Goal: Transaction & Acquisition: Register for event/course

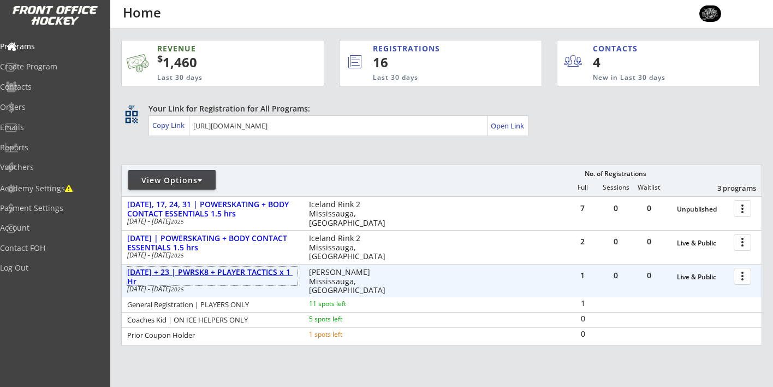
click at [178, 269] on div "[DATE] + 23 | PWRSK8 + PLAYER TACTICS x 1 Hr" at bounding box center [212, 277] width 170 height 19
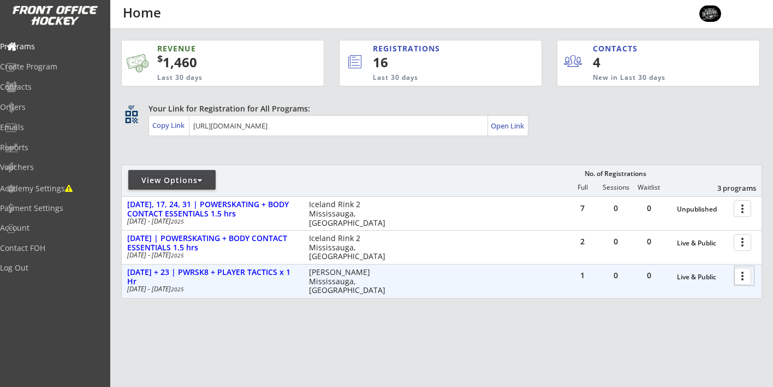
click at [746, 274] on div at bounding box center [744, 275] width 19 height 19
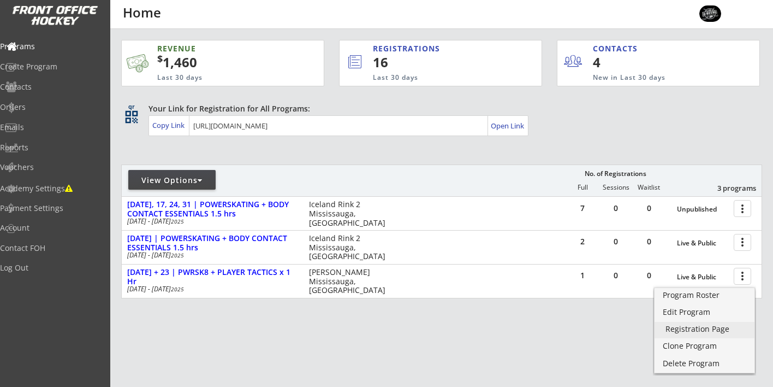
click at [685, 327] on div "Registration Page" at bounding box center [705, 329] width 78 height 8
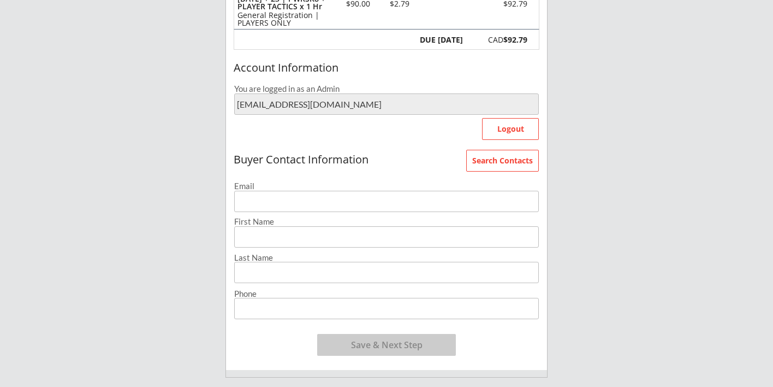
scroll to position [182, 0]
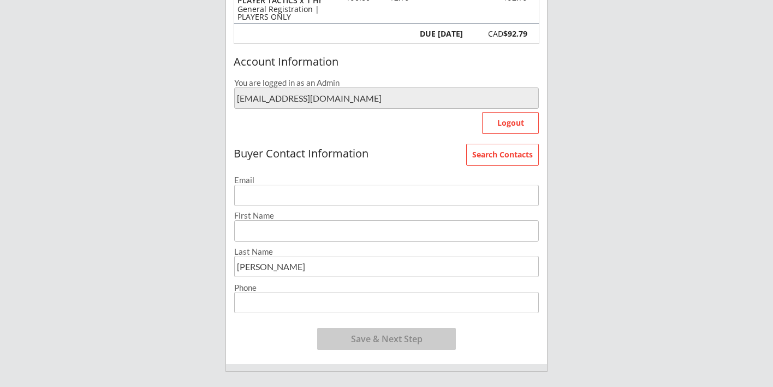
type input "bowie"
type input "Kyle"
type input "Bowie"
click at [305, 196] on input "email" at bounding box center [386, 195] width 305 height 21
click at [370, 335] on button "Save & Next Step" at bounding box center [386, 339] width 139 height 22
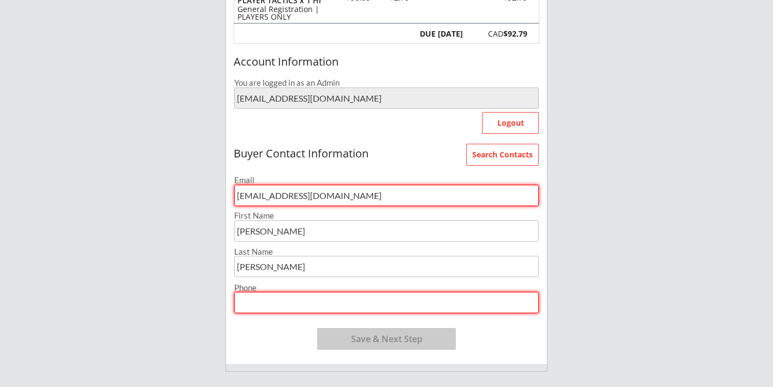
type input "[EMAIL_ADDRESS][DOMAIN_NAME]"
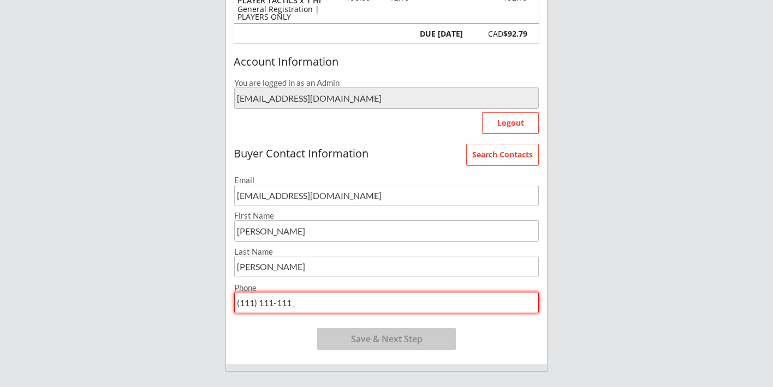
type input "(111) 111-1111"
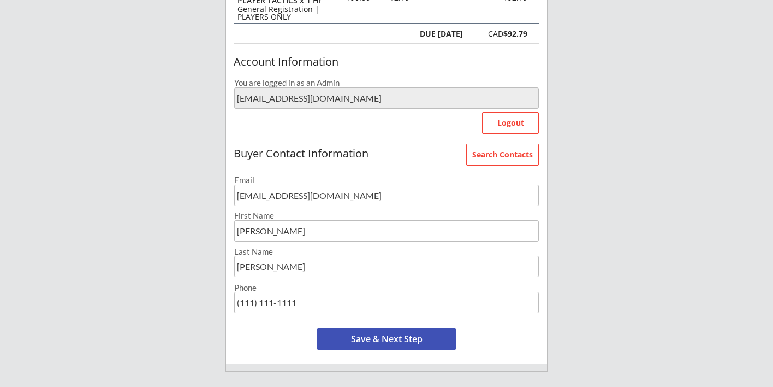
click at [373, 332] on button "Save & Next Step" at bounding box center [386, 339] width 139 height 22
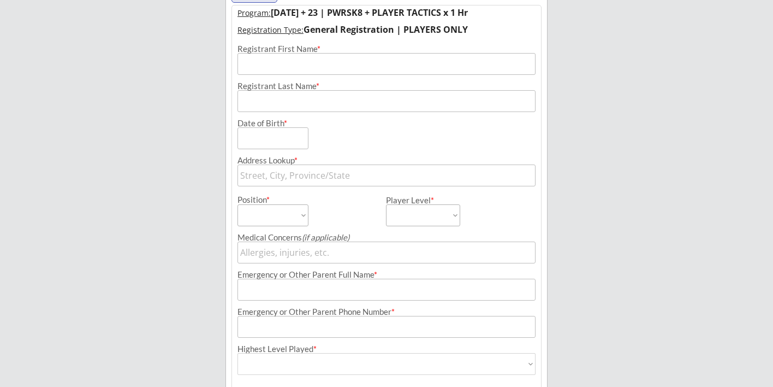
scroll to position [79, 0]
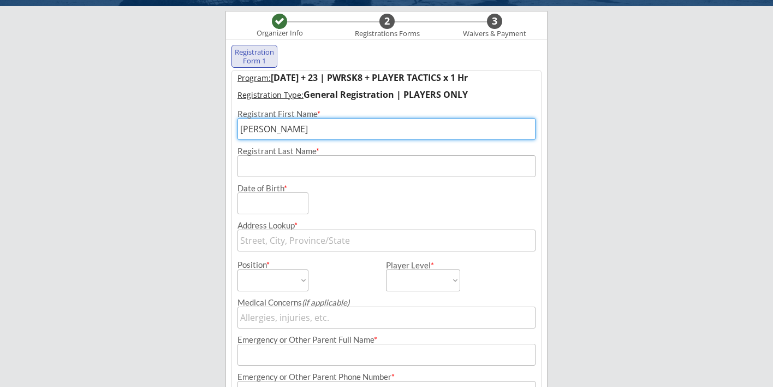
click at [529, 132] on input "input" at bounding box center [387, 129] width 298 height 22
click at [282, 134] on input "input" at bounding box center [387, 129] width 298 height 22
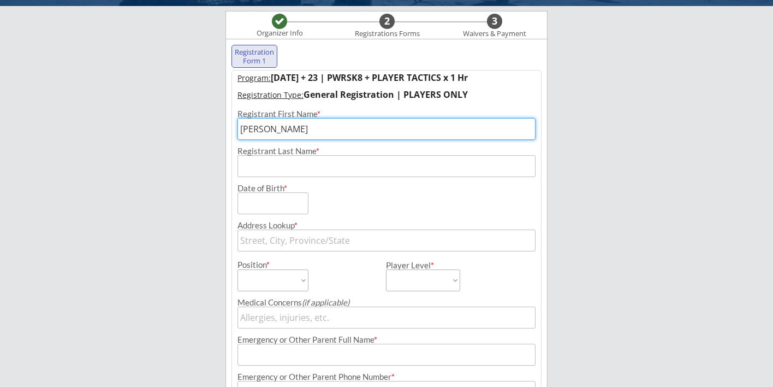
click at [282, 134] on input "input" at bounding box center [387, 129] width 298 height 22
type input "k"
type input "Kolton"
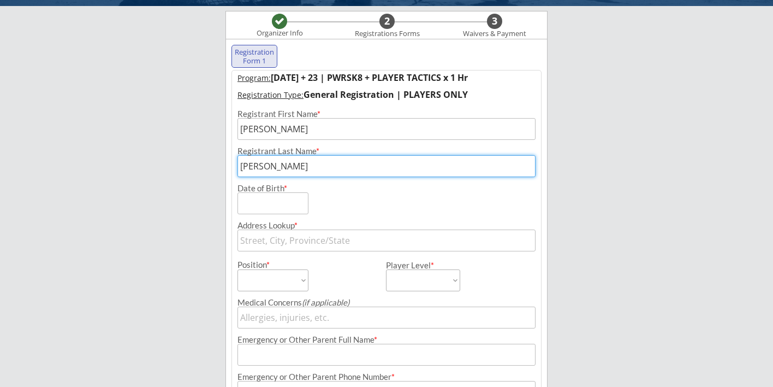
type input "Bowie"
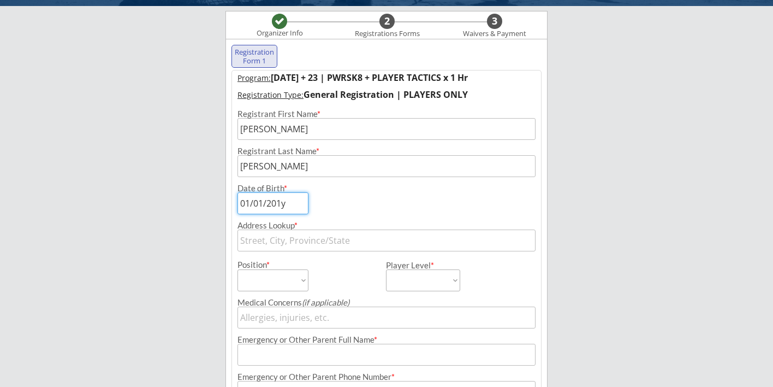
type input "01/01/2016"
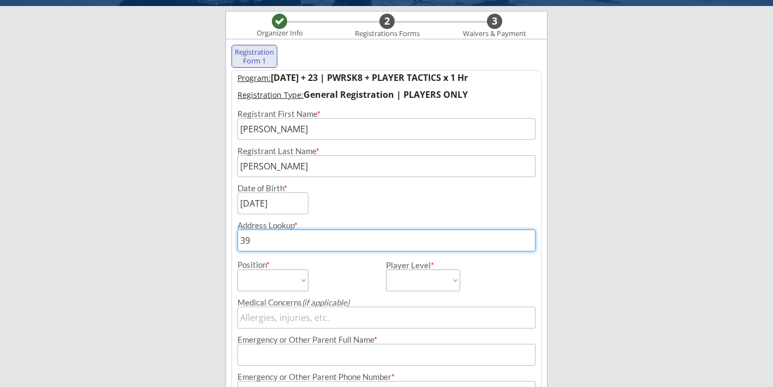
type input "390"
type input "390 Madison Avenue, New York, NY, USA"
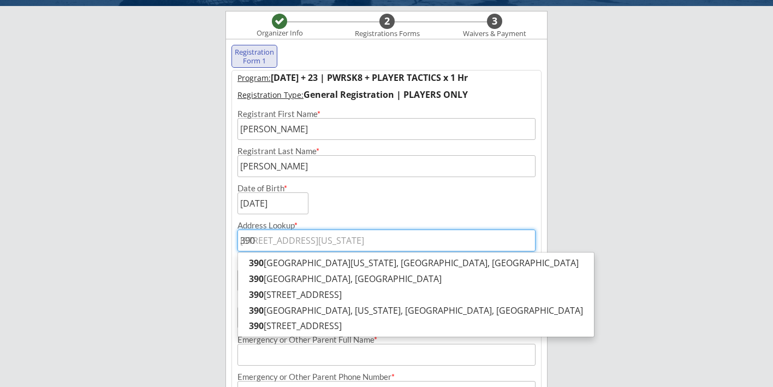
type input "3901"
type input "3901 Main Street, Flushing, NY, USA"
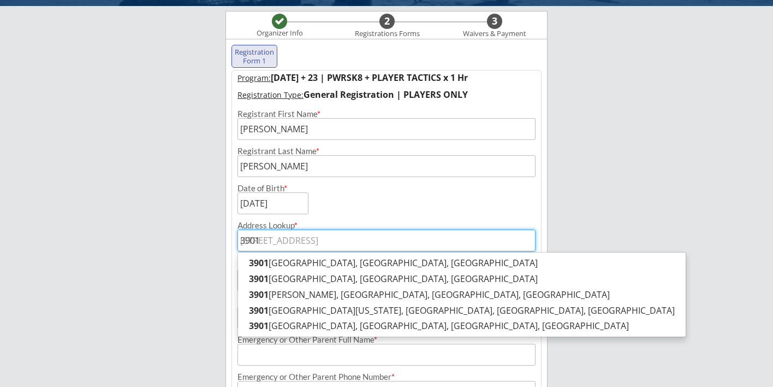
type input "3901"
type input "3901 s"
type input "3901 suitland Road, Hillcrest Heights, MD, USA"
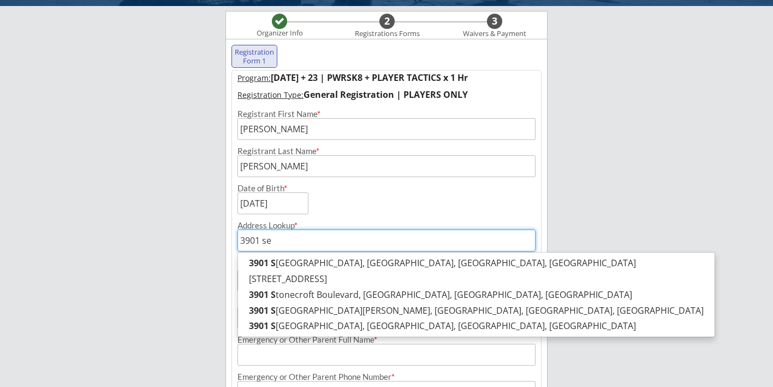
type input "3901 see"
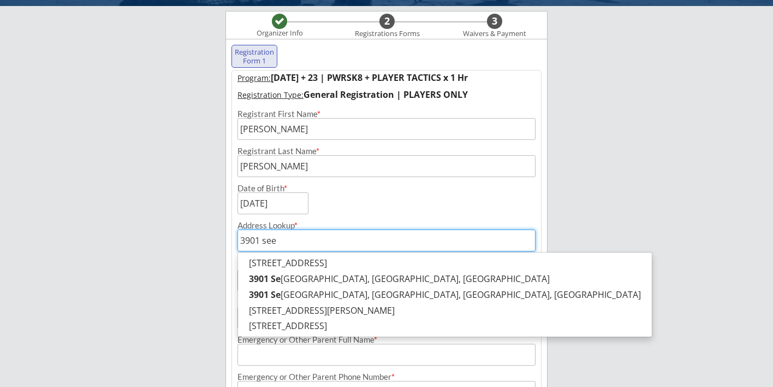
type input "3901 seebring Crescent, Mississauga, ON, Canada"
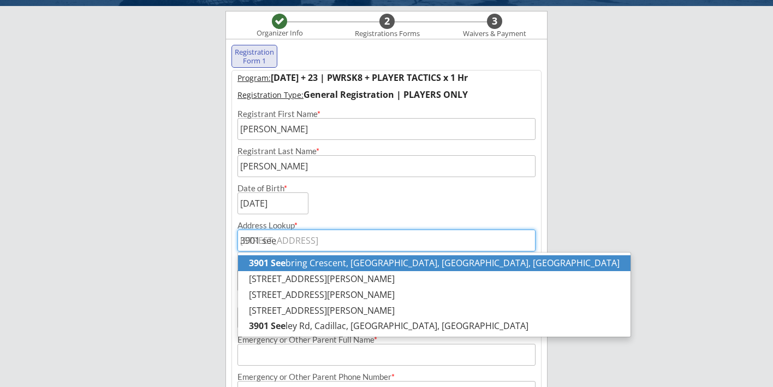
click at [282, 267] on strong "3901 See" at bounding box center [267, 263] width 37 height 12
type input "3901 Seebring Crescent, Mississauga, ON, Canada"
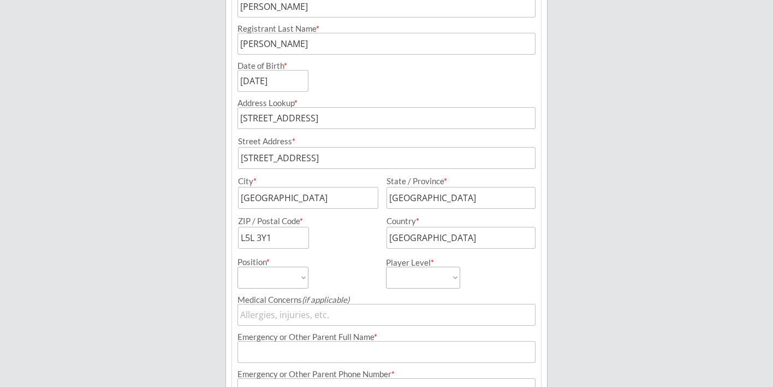
scroll to position [203, 0]
select select ""Forward""
select select ""2017""
click at [315, 319] on input "input" at bounding box center [387, 313] width 298 height 22
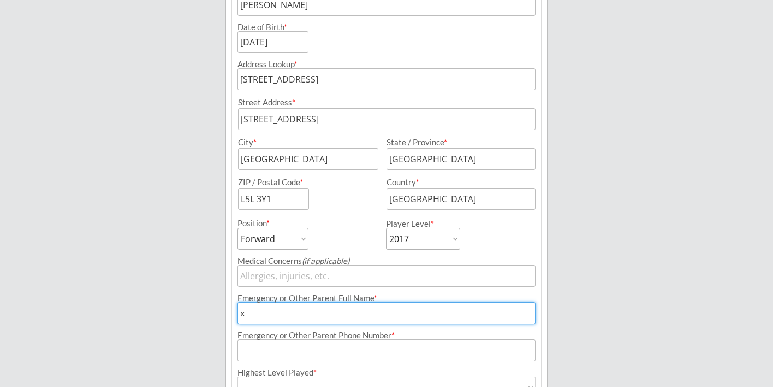
scroll to position [241, 0]
type input "x"
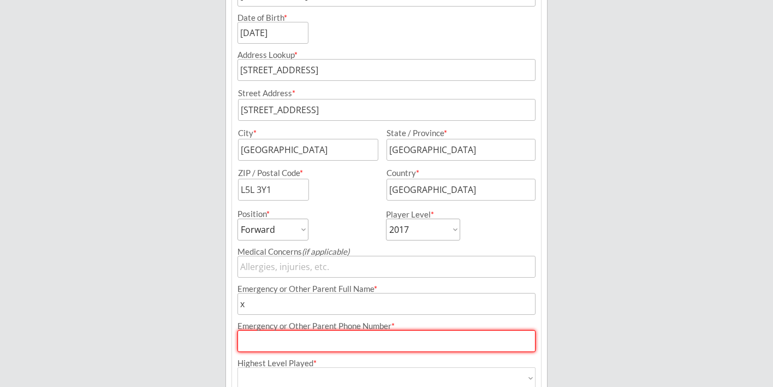
scroll to position [250, 0]
type input "(111) 111-1111"
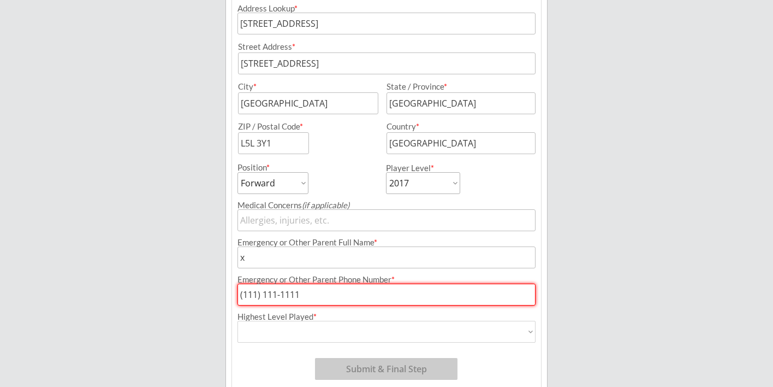
scroll to position [297, 0]
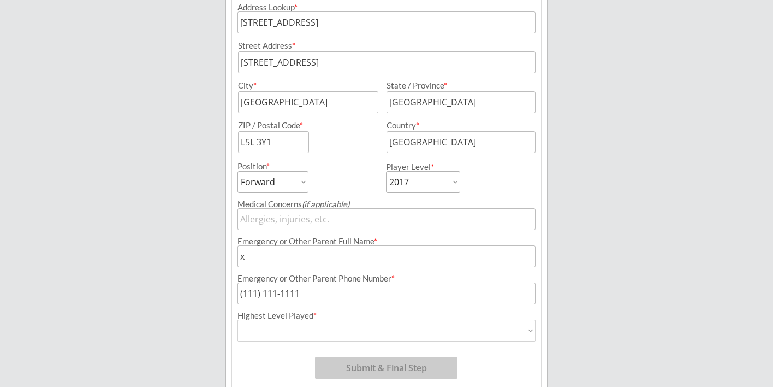
select select ""A""
type input "A"
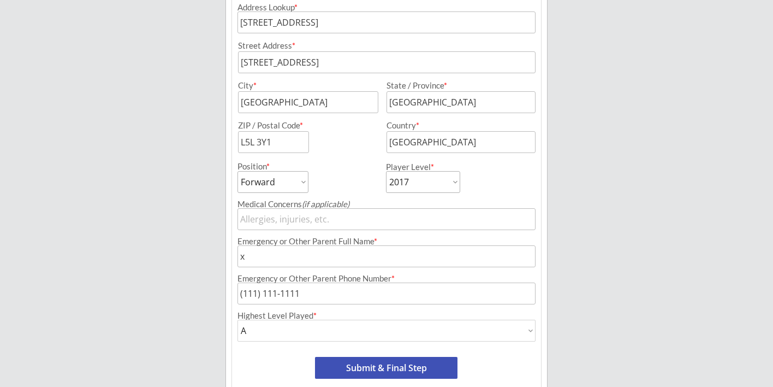
click at [353, 369] on button "Submit & Final Step" at bounding box center [386, 368] width 143 height 22
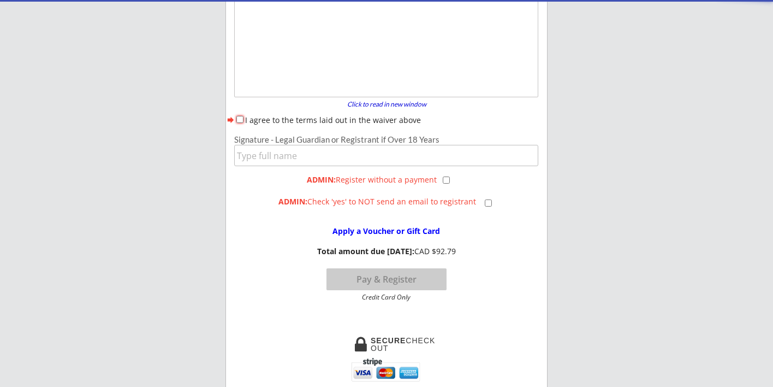
scroll to position [90, 0]
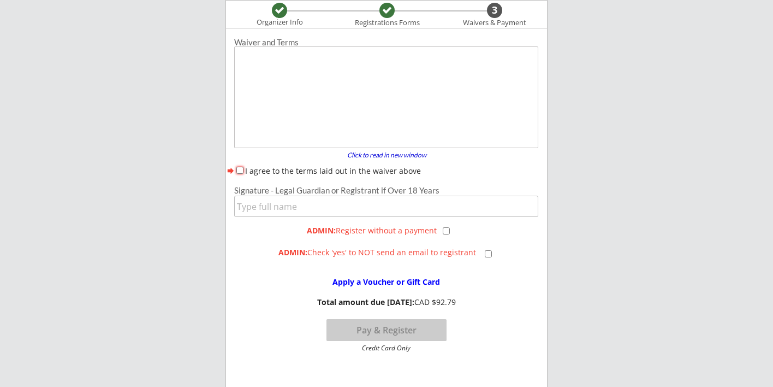
click at [240, 167] on input "I agree to the terms laid out in the waiver above" at bounding box center [239, 170] width 7 height 7
checkbox input "true"
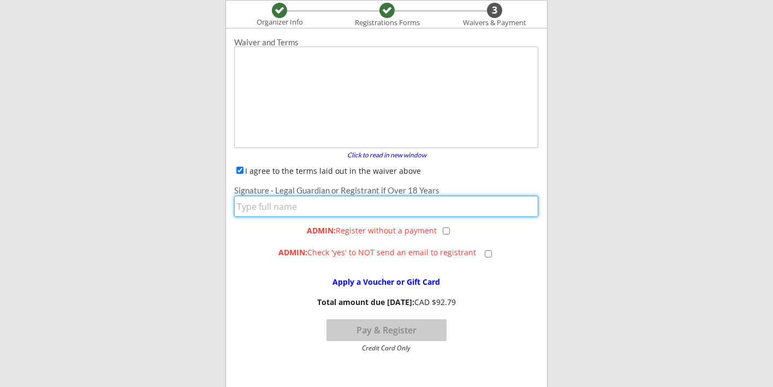
click at [247, 205] on input "input" at bounding box center [386, 206] width 304 height 21
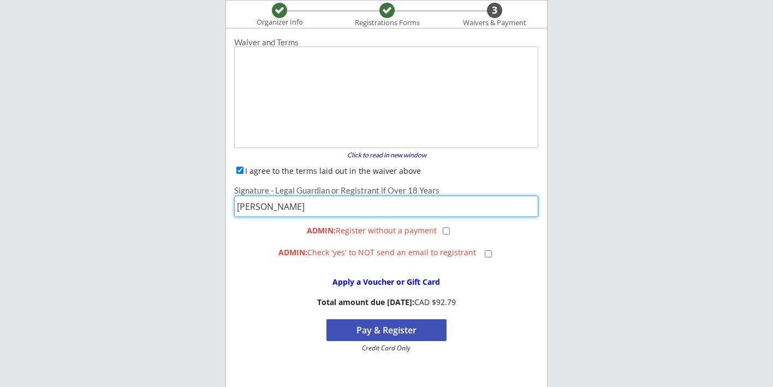
type input "Rob"
click at [473, 274] on div "Apply a Voucher or Gift Card Total amount due today: CAD $92.79 Pay & Register …" at bounding box center [386, 310] width 321 height 84
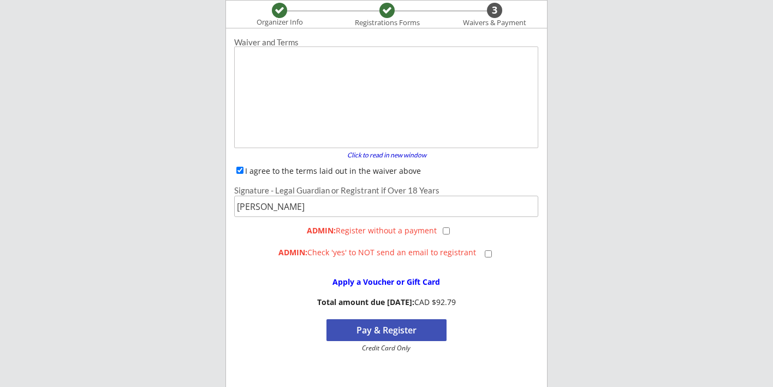
click at [447, 230] on input "checkbox" at bounding box center [446, 230] width 7 height 7
checkbox input "true"
click at [393, 328] on button "Register" at bounding box center [387, 330] width 120 height 22
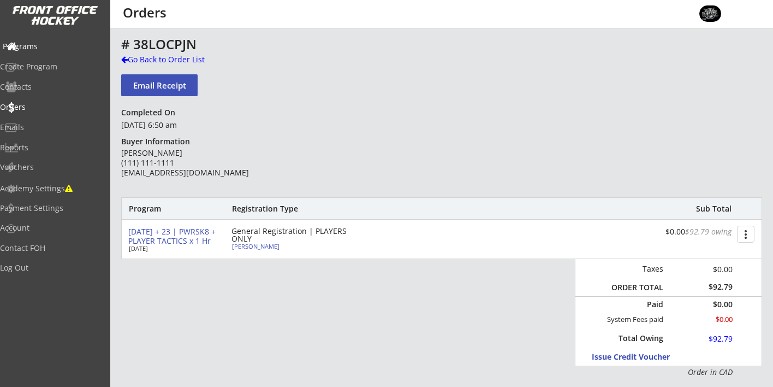
click at [50, 43] on div "Programs" at bounding box center [52, 47] width 98 height 8
